Goal: Information Seeking & Learning: Understand process/instructions

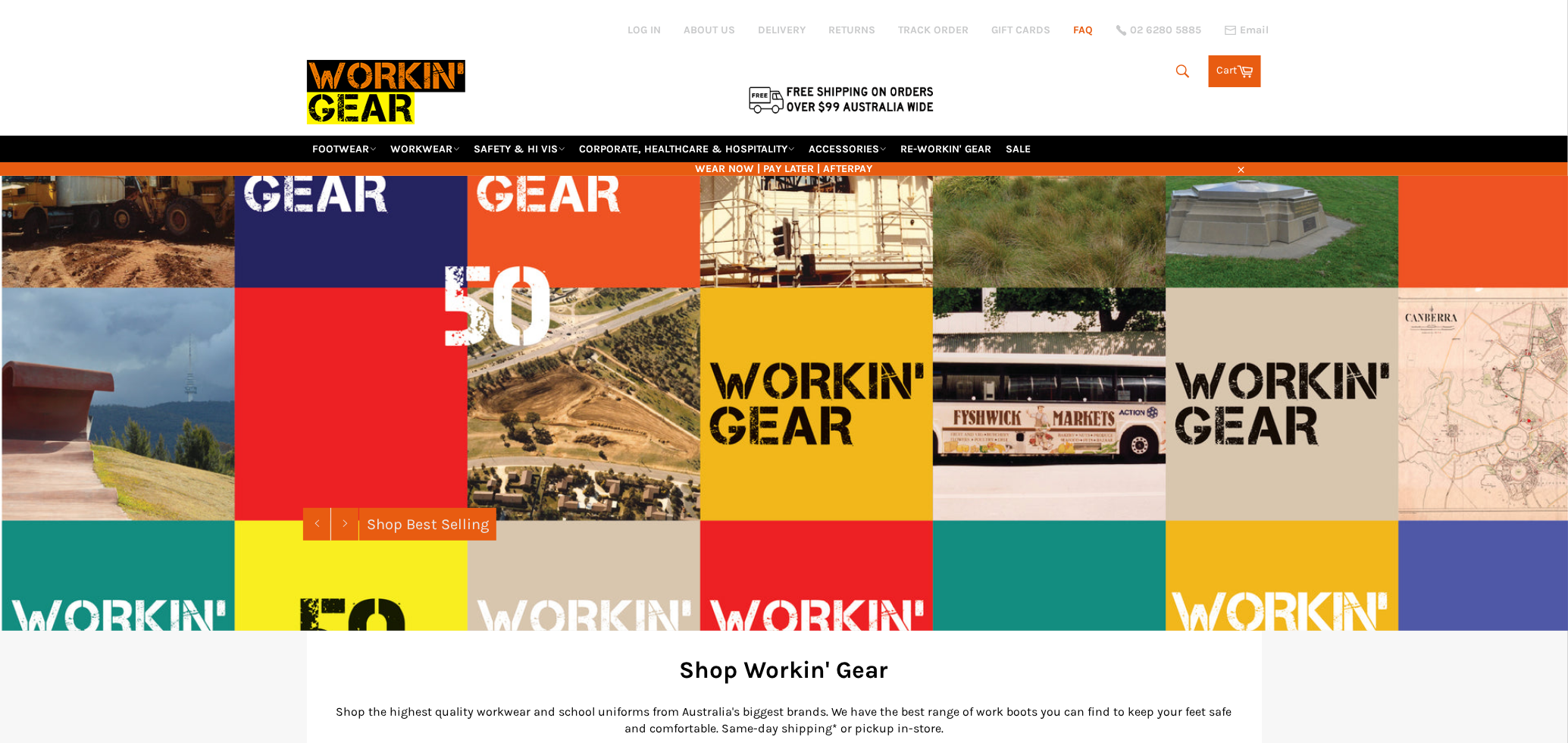
click at [1091, 32] on link "FAQ" at bounding box center [1084, 30] width 20 height 15
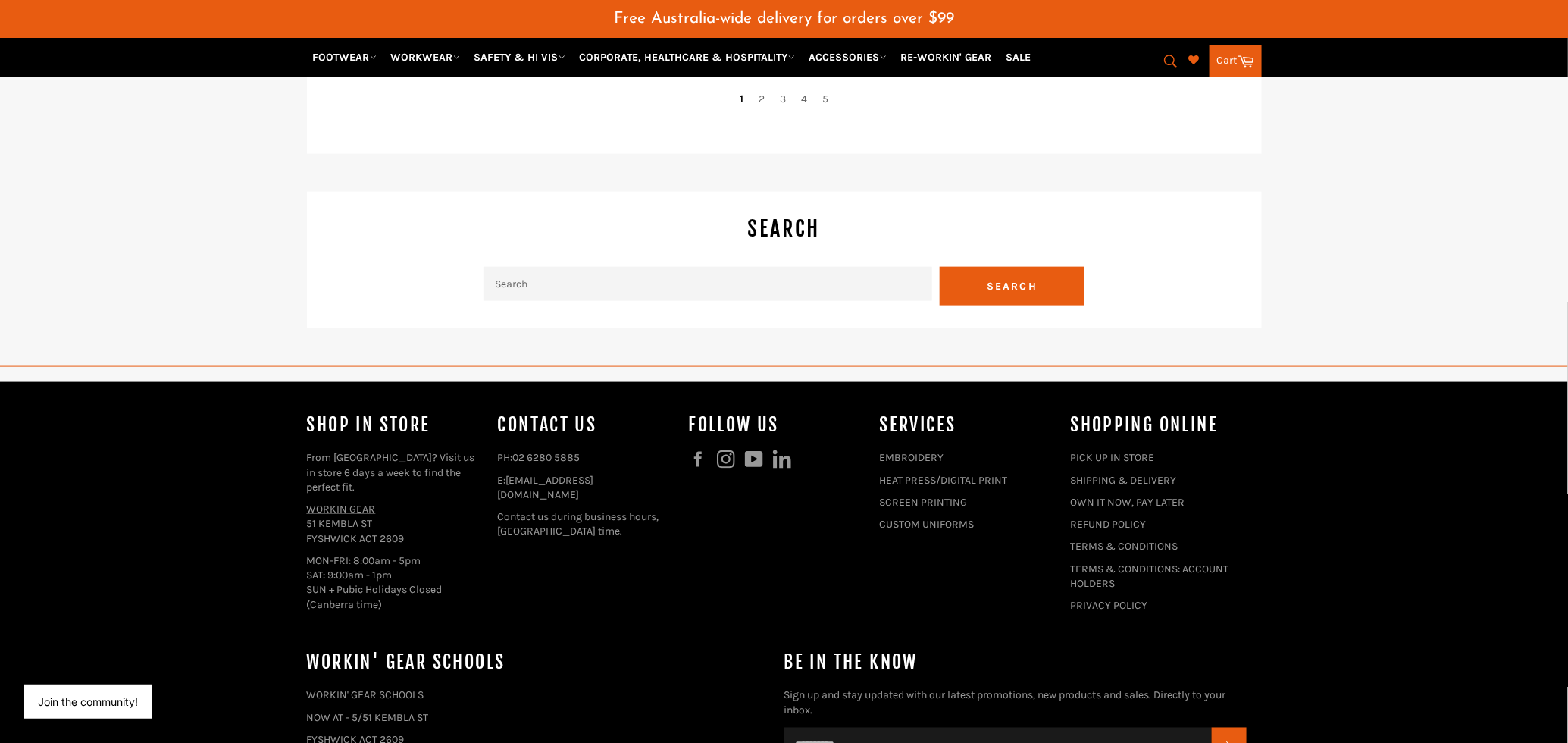
scroll to position [3573, 0]
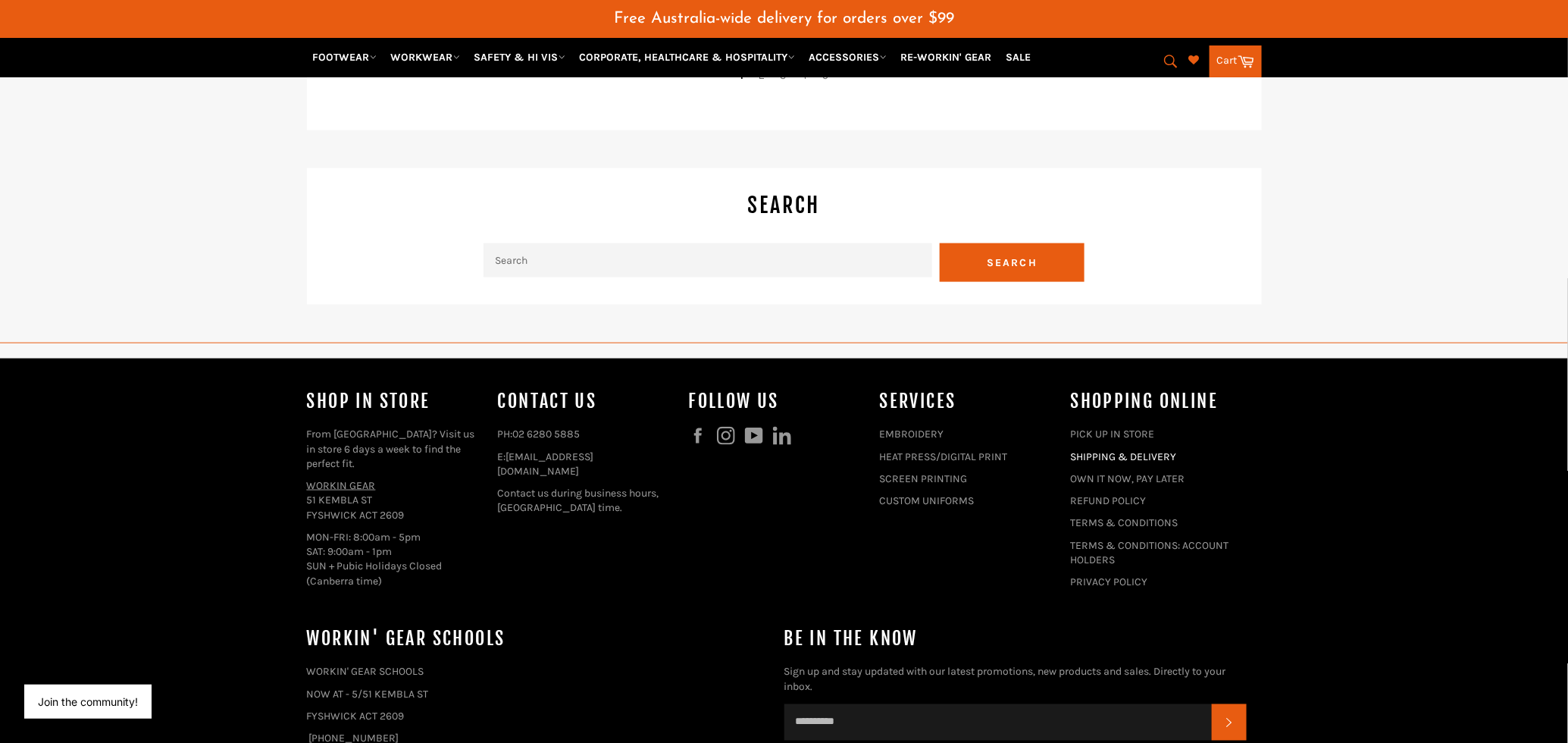
click at [1086, 450] on link "SHIPPING & DELIVERY" at bounding box center [1124, 457] width 106 height 13
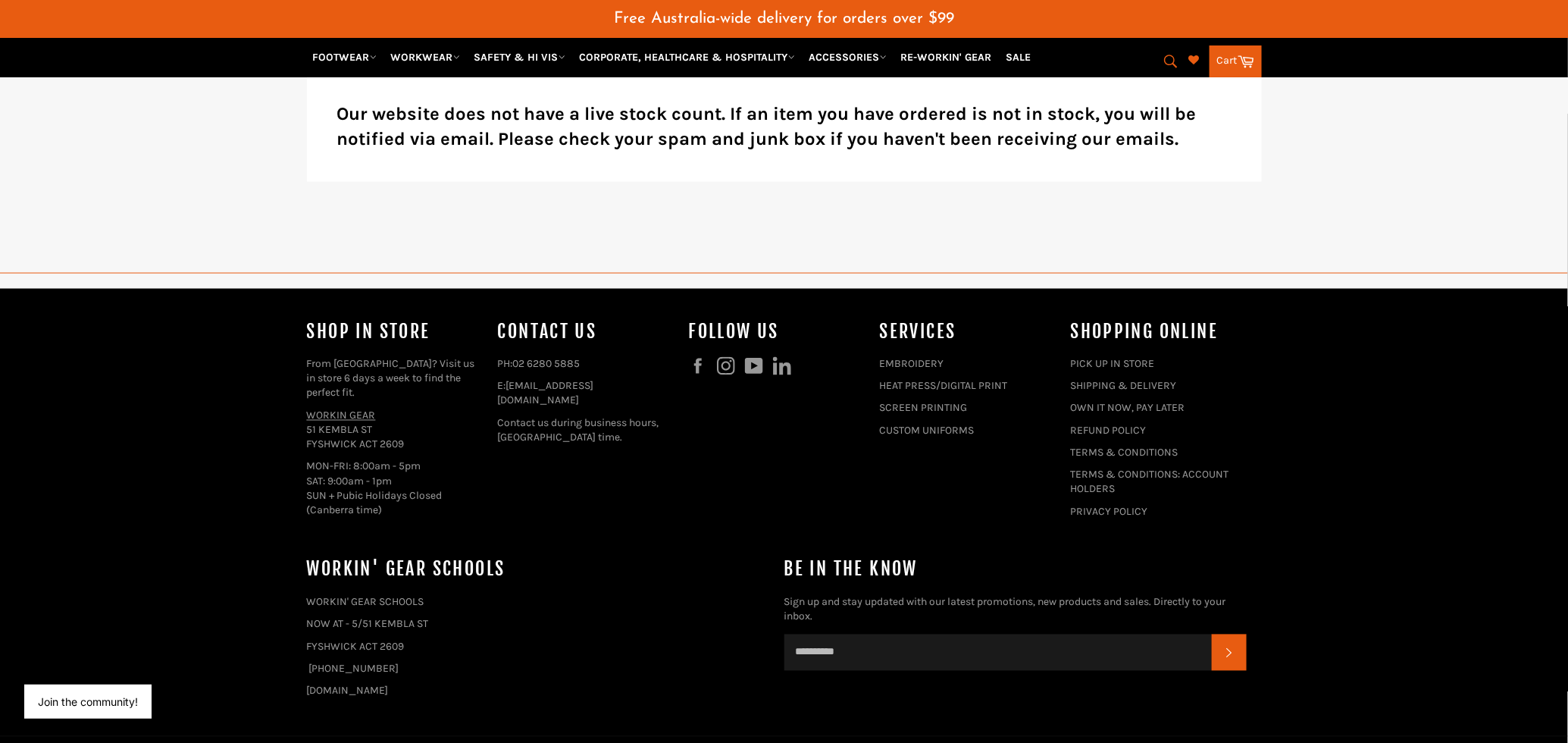
scroll to position [1047, 0]
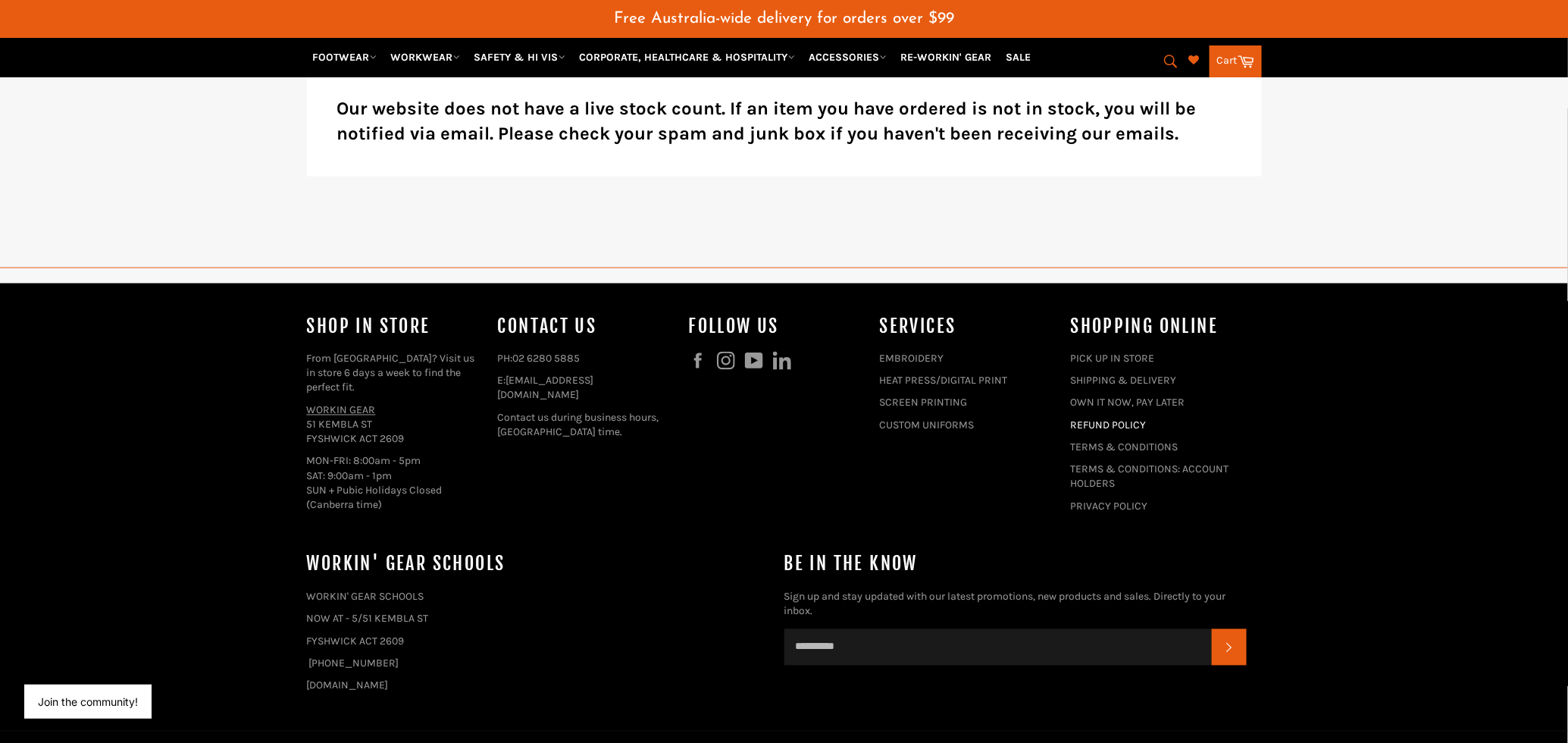
click at [1107, 419] on link "REFUND POLICY" at bounding box center [1109, 425] width 75 height 13
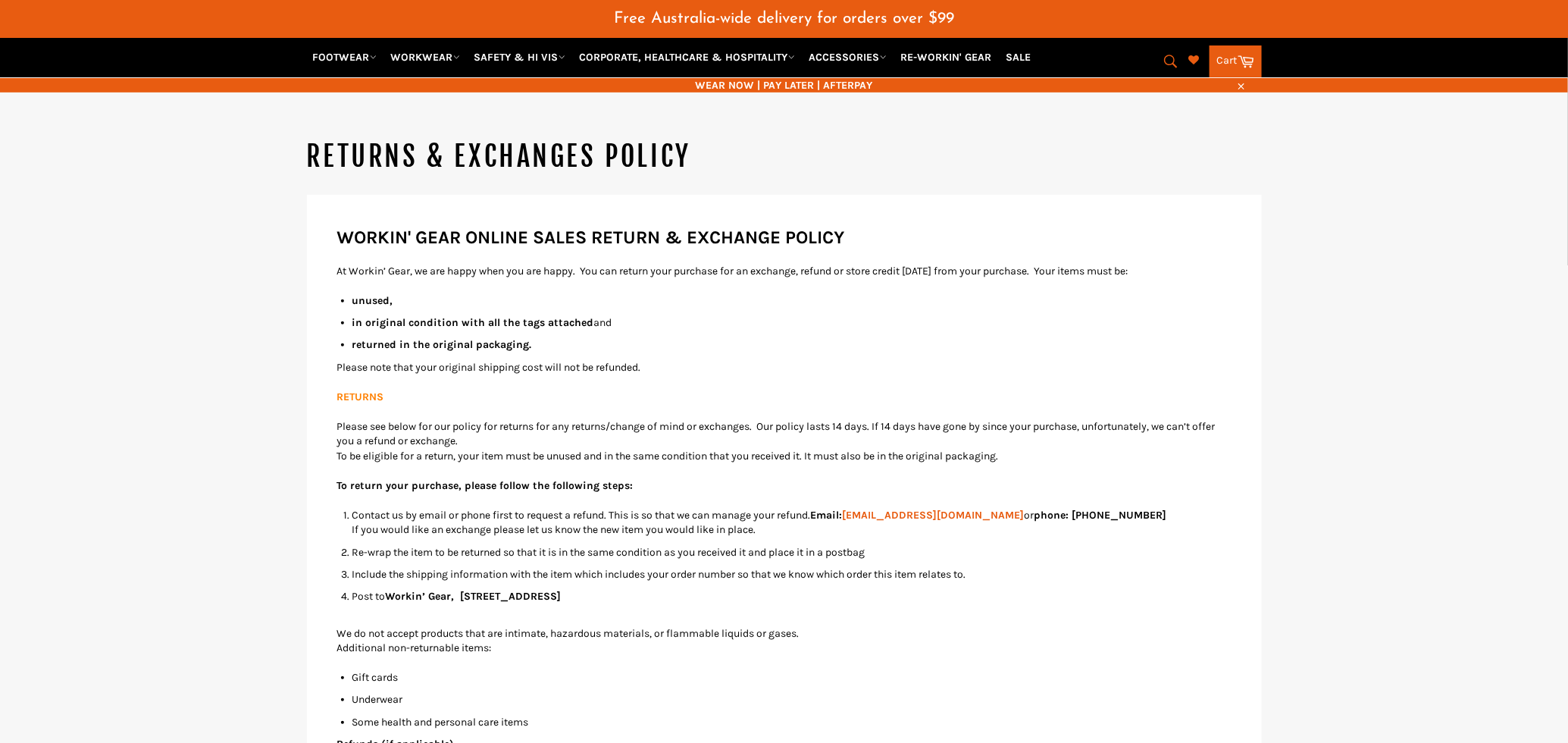
scroll to position [220, 0]
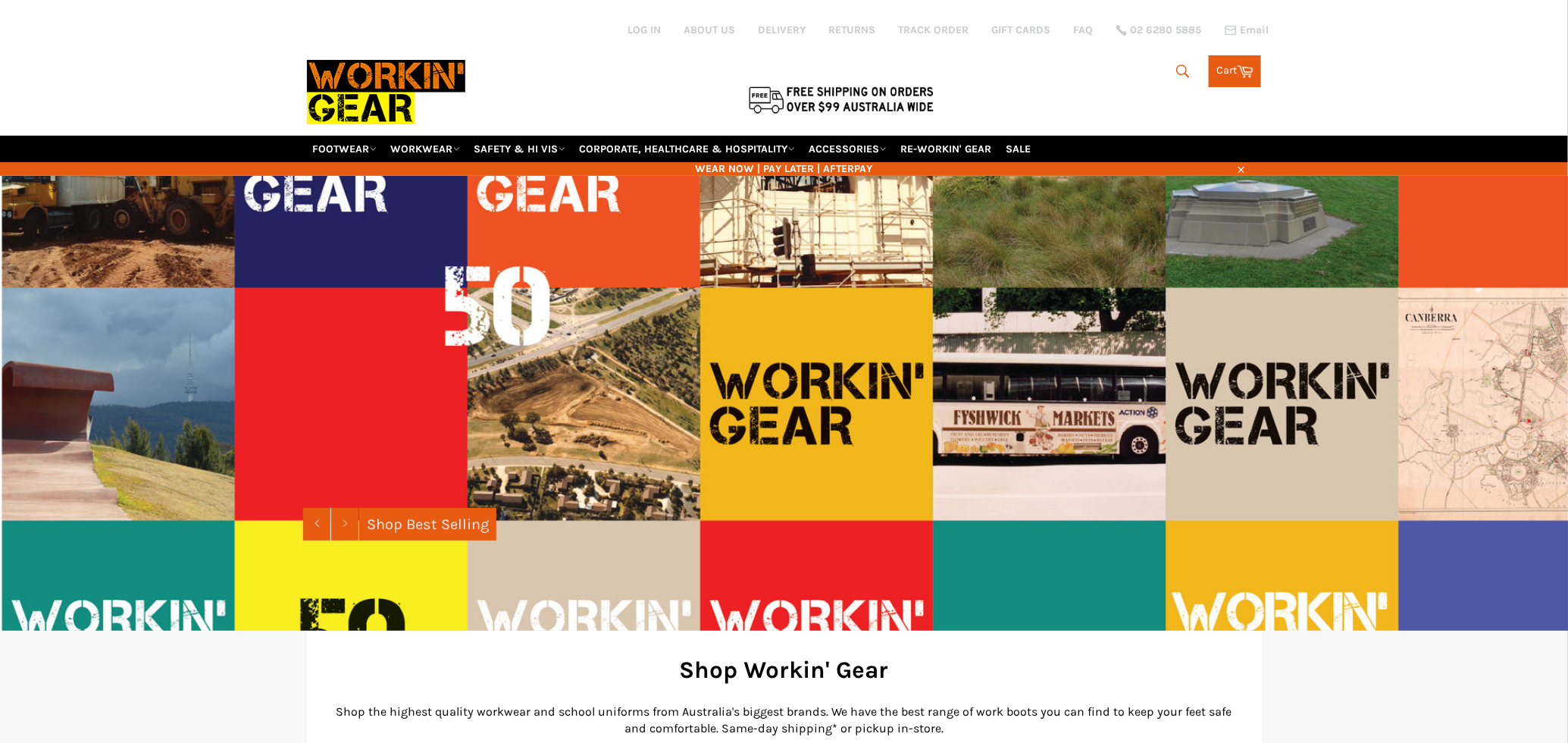
click at [863, 24] on link "RETURNS" at bounding box center [853, 30] width 47 height 15
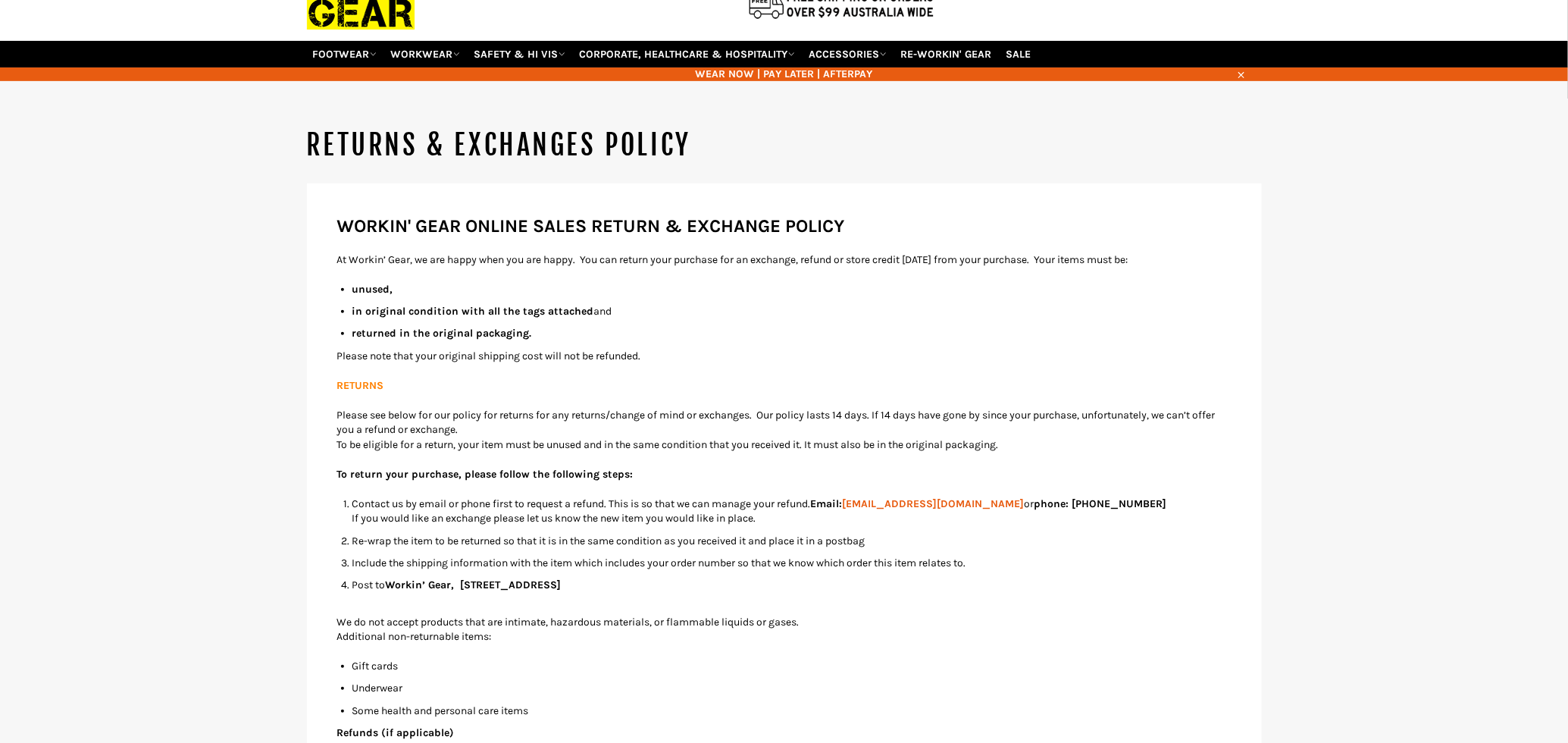
scroll to position [131, 0]
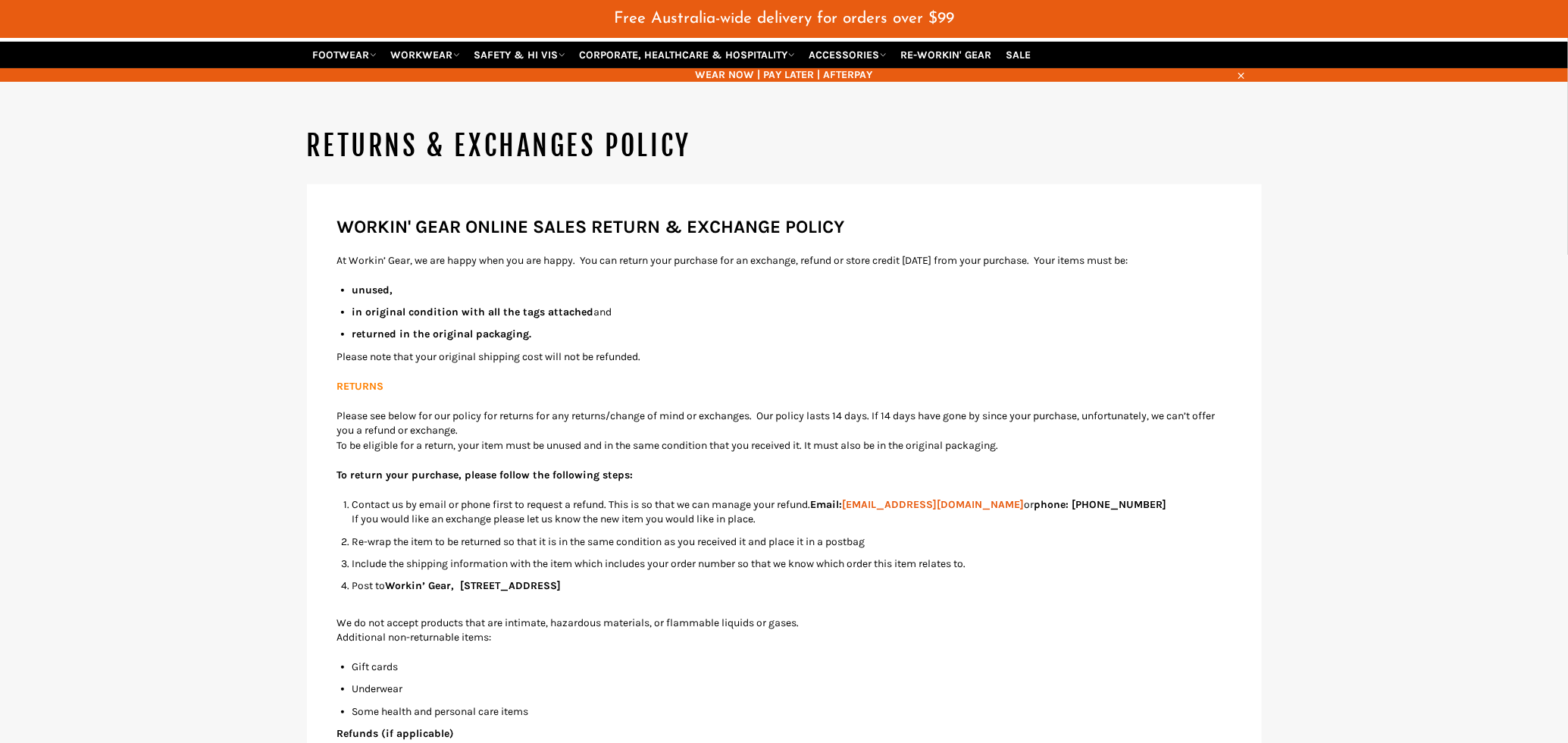
drag, startPoint x: 387, startPoint y: 581, endPoint x: 685, endPoint y: 583, distance: 298.0
click at [686, 584] on li "Post to Workin’ Gear, [STREET_ADDRESS]" at bounding box center [792, 593] width 879 height 29
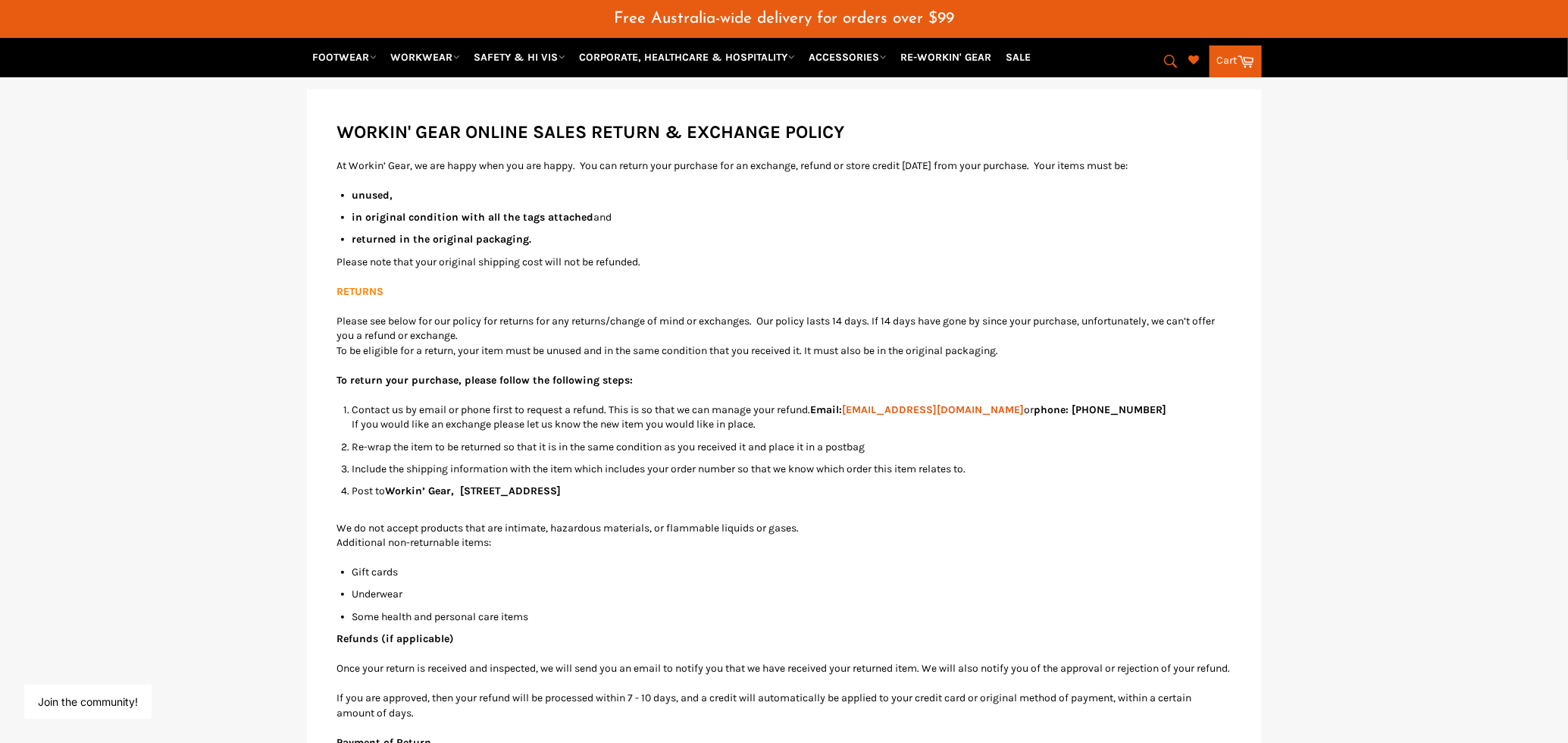
scroll to position [258, 0]
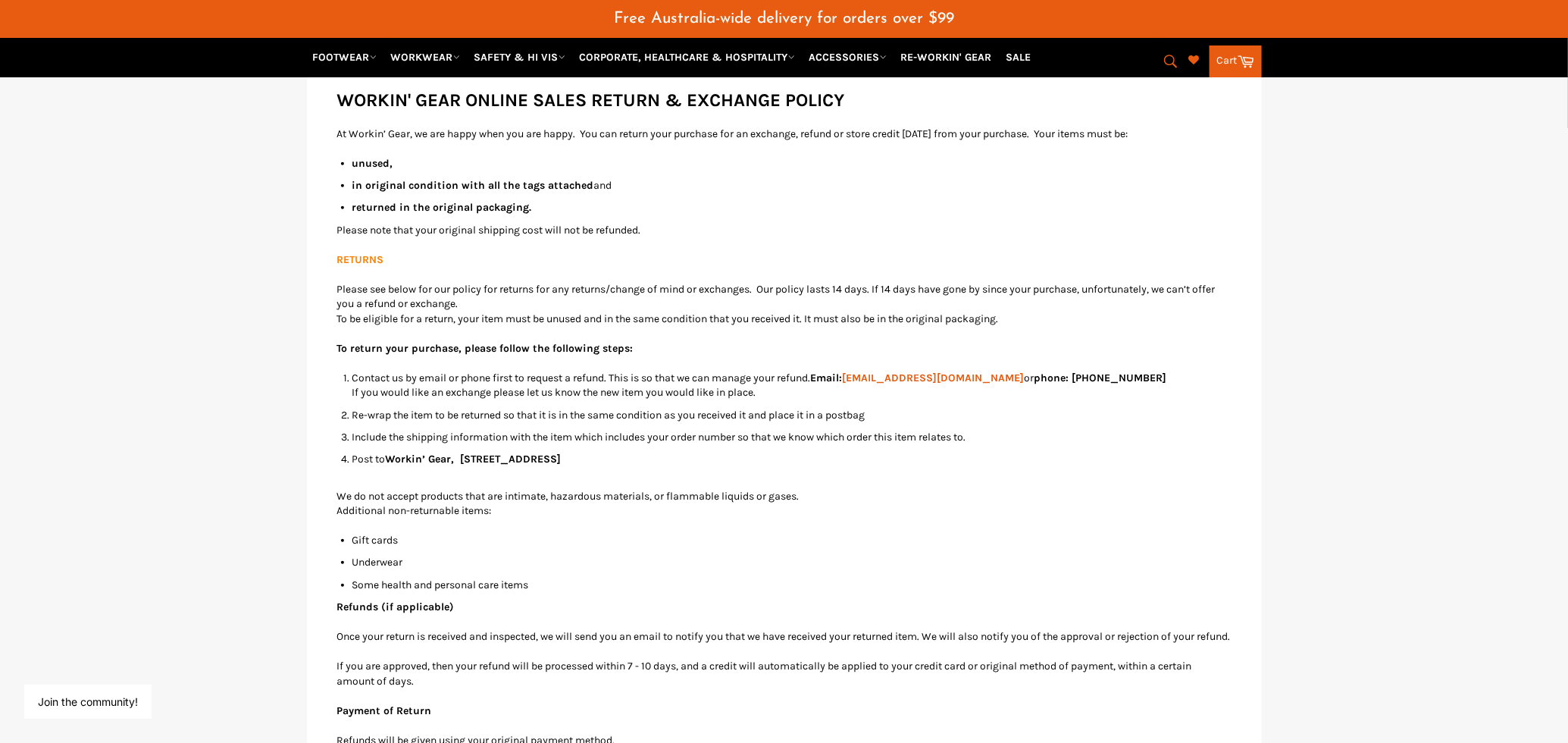
click at [745, 548] on ul "Gift cards Underwear Some health and personal care items" at bounding box center [792, 562] width 879 height 59
